Goal: Transaction & Acquisition: Subscribe to service/newsletter

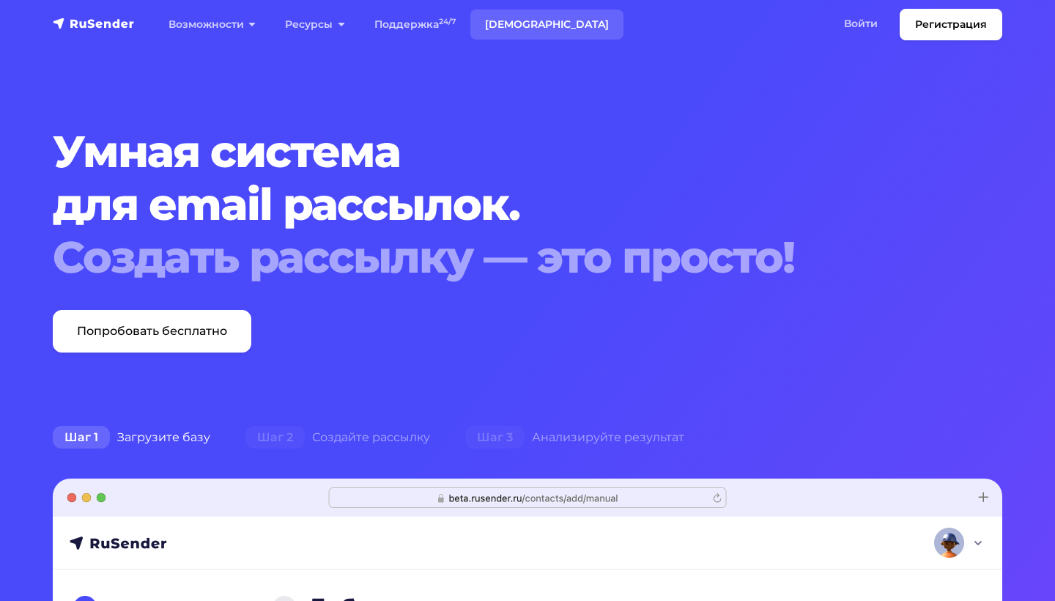
click at [500, 20] on link "[DEMOGRAPHIC_DATA]" at bounding box center [546, 25] width 153 height 30
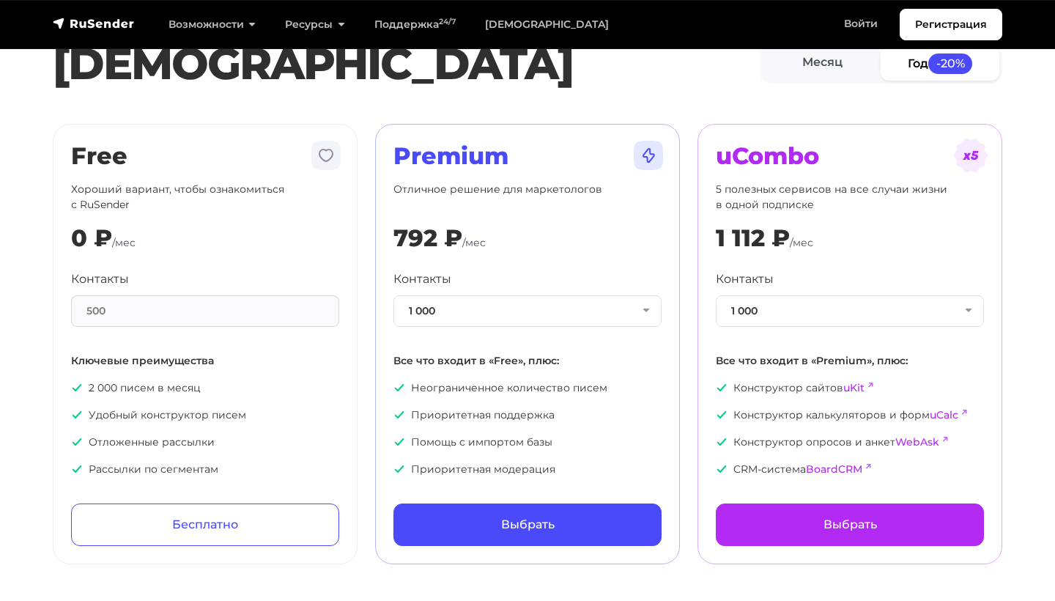
scroll to position [42, 0]
click at [494, 319] on button "1 000" at bounding box center [527, 311] width 268 height 32
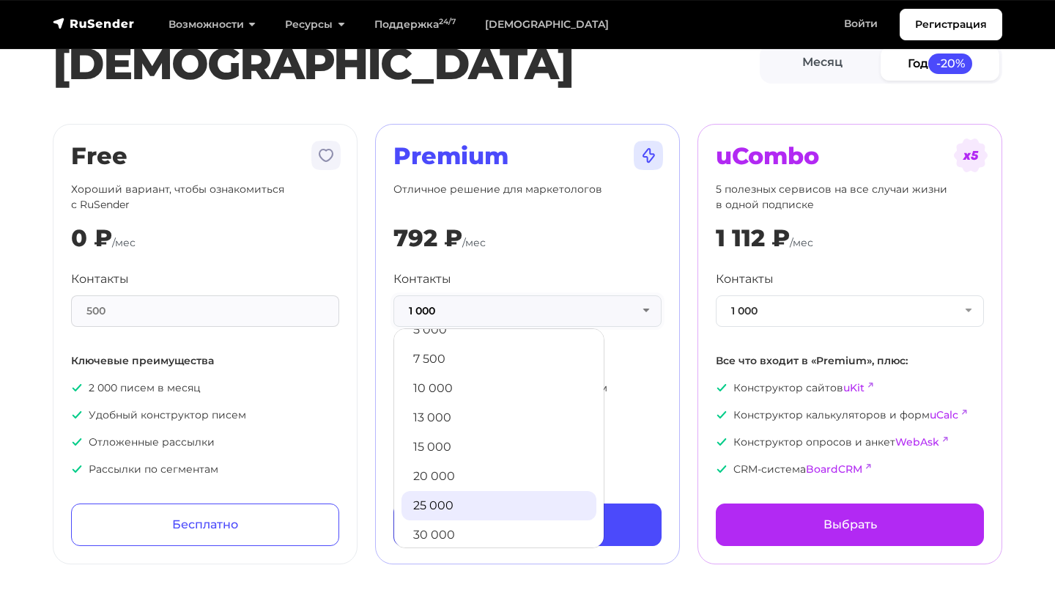
scroll to position [140, 0]
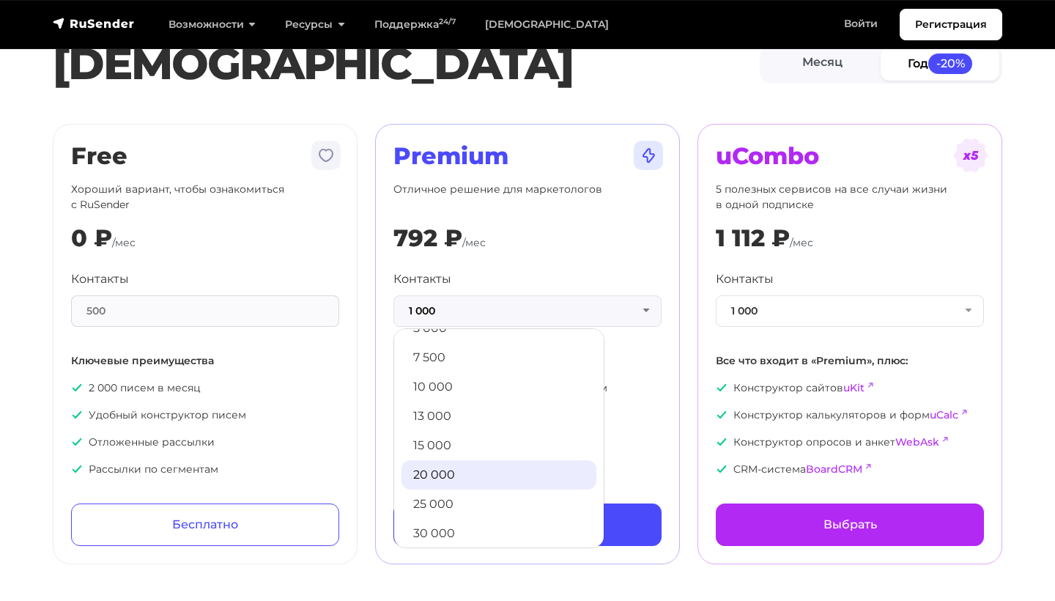
click at [464, 470] on link "20 000" at bounding box center [499, 474] width 195 height 29
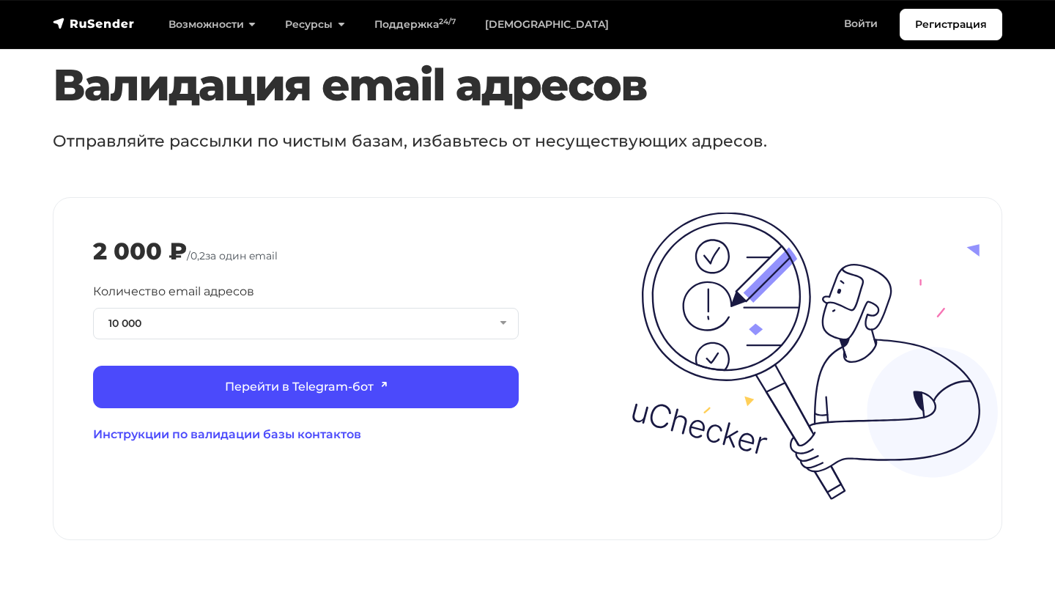
scroll to position [1531, 0]
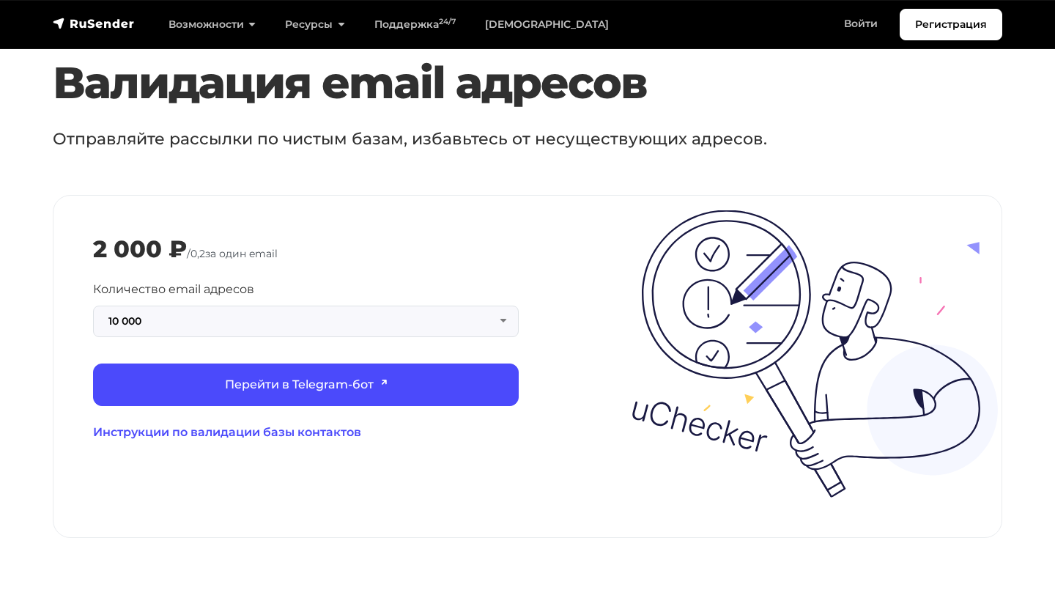
click at [319, 308] on button "10 000" at bounding box center [306, 322] width 426 height 32
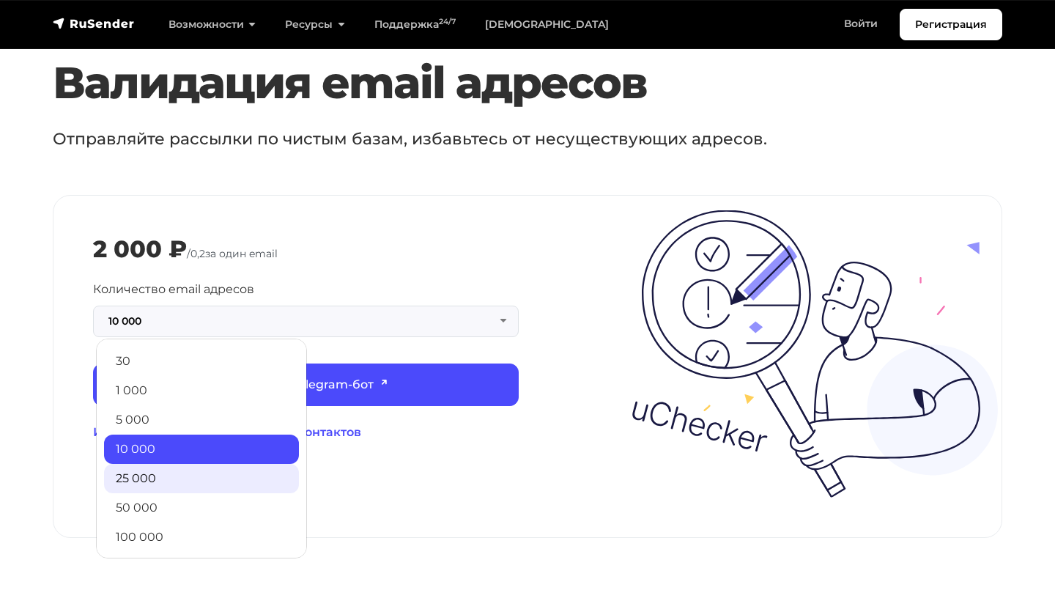
click at [185, 464] on link "25 000" at bounding box center [201, 478] width 195 height 29
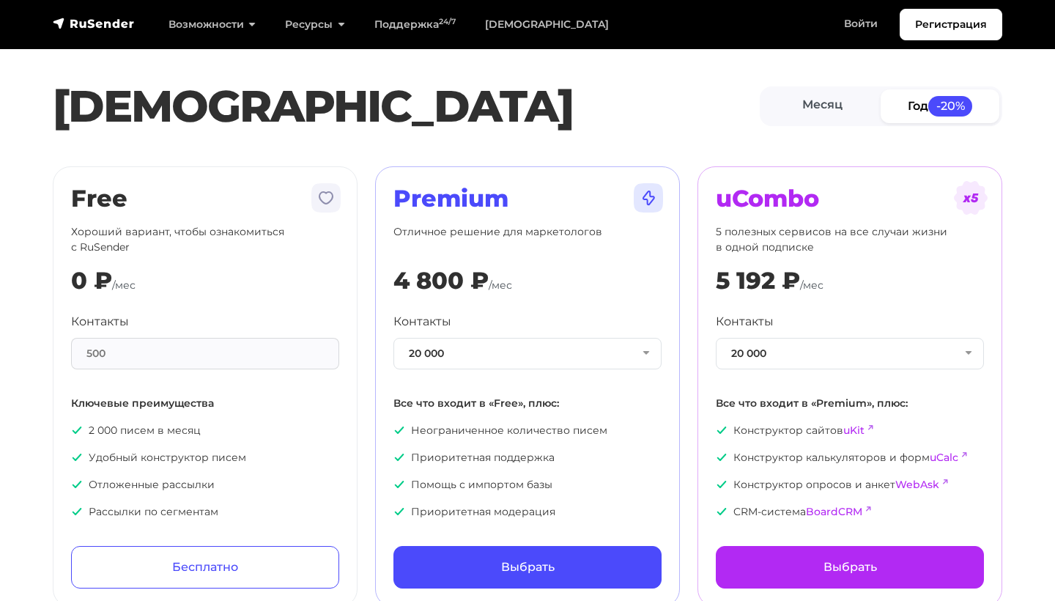
scroll to position [0, 0]
click at [917, 17] on link "Регистрация" at bounding box center [951, 25] width 103 height 32
click at [942, 21] on link "Регистрация" at bounding box center [951, 25] width 103 height 32
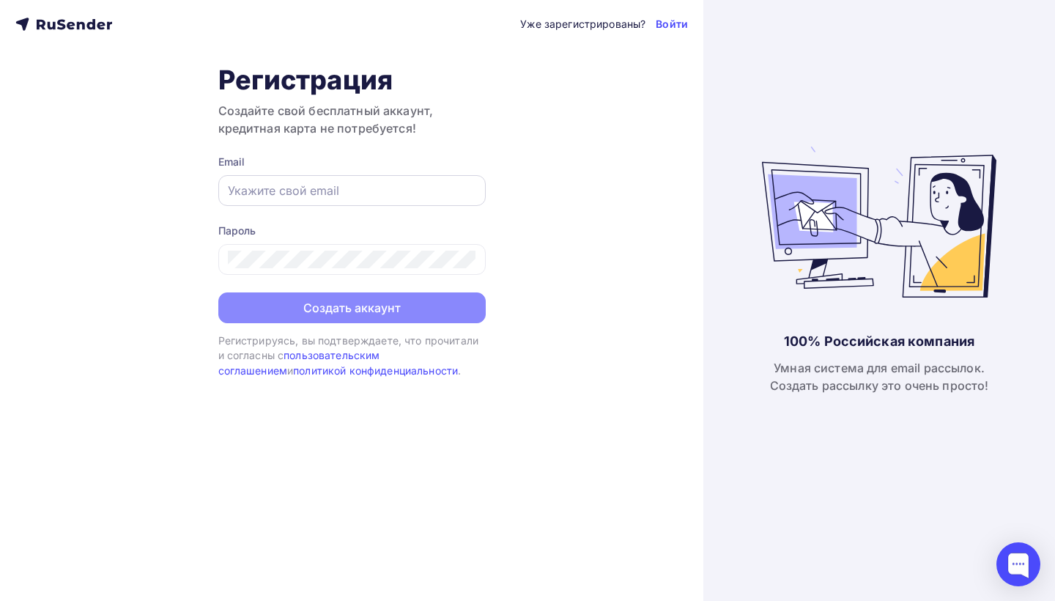
click at [345, 200] on div at bounding box center [351, 190] width 267 height 31
click at [347, 193] on input "text" at bounding box center [352, 191] width 248 height 18
